Goal: Information Seeking & Learning: Understand process/instructions

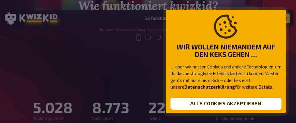
scroll to position [10, 0]
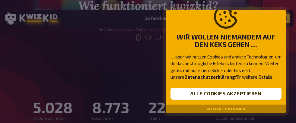
click at [219, 109] on button "Weitere Optionen" at bounding box center [226, 109] width 38 height 4
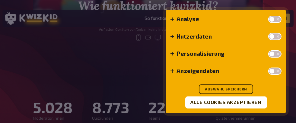
scroll to position [0, 0]
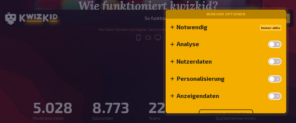
click at [276, 46] on div at bounding box center [275, 45] width 10 height 4
click at [268, 41] on input "checkbox" at bounding box center [268, 40] width 0 height 0
click at [274, 45] on div at bounding box center [275, 45] width 10 height 4
click at [268, 41] on input "checkbox" at bounding box center [268, 40] width 0 height 0
checkbox input "false"
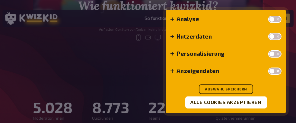
scroll to position [26, 0]
click at [222, 87] on button "Auswahl speichern" at bounding box center [226, 89] width 54 height 10
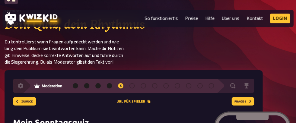
scroll to position [776, 0]
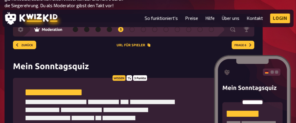
scroll to position [836, 0]
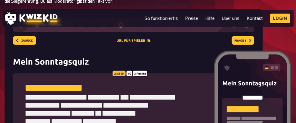
click at [72, 74] on img at bounding box center [134, 97] width 258 height 177
click at [121, 59] on img at bounding box center [134, 97] width 258 height 177
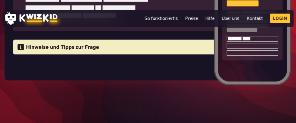
scroll to position [947, 0]
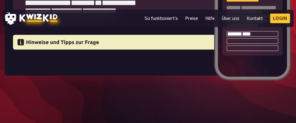
drag, startPoint x: 102, startPoint y: 32, endPoint x: 214, endPoint y: 53, distance: 114.8
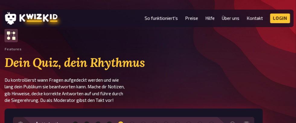
scroll to position [725, 0]
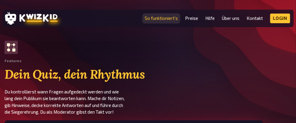
click at [161, 17] on link "So funktioniert's" at bounding box center [161, 18] width 33 height 5
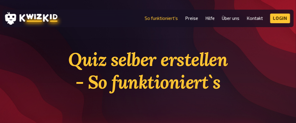
click at [131, 83] on h1 "Quiz selber erstellen - So funktioniert`s" at bounding box center [147, 70] width 229 height 45
click at [159, 79] on h1 "Quiz selber erstellen - So funktioniert`s" at bounding box center [147, 70] width 229 height 45
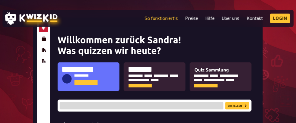
scroll to position [111, 0]
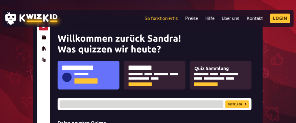
click at [102, 77] on img at bounding box center [147, 94] width 229 height 157
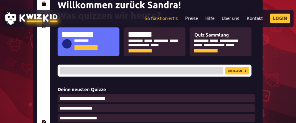
scroll to position [157, 0]
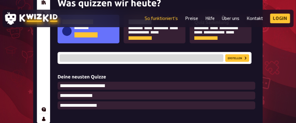
click at [207, 36] on img at bounding box center [147, 48] width 229 height 157
click at [233, 57] on img at bounding box center [147, 48] width 229 height 157
click at [159, 57] on img at bounding box center [147, 48] width 229 height 157
click at [156, 59] on img at bounding box center [147, 48] width 229 height 157
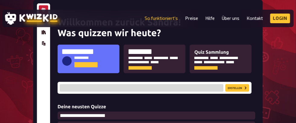
scroll to position [110, 0]
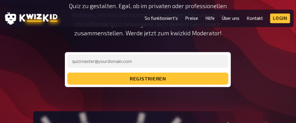
scroll to position [725, 0]
